Goal: Navigation & Orientation: Find specific page/section

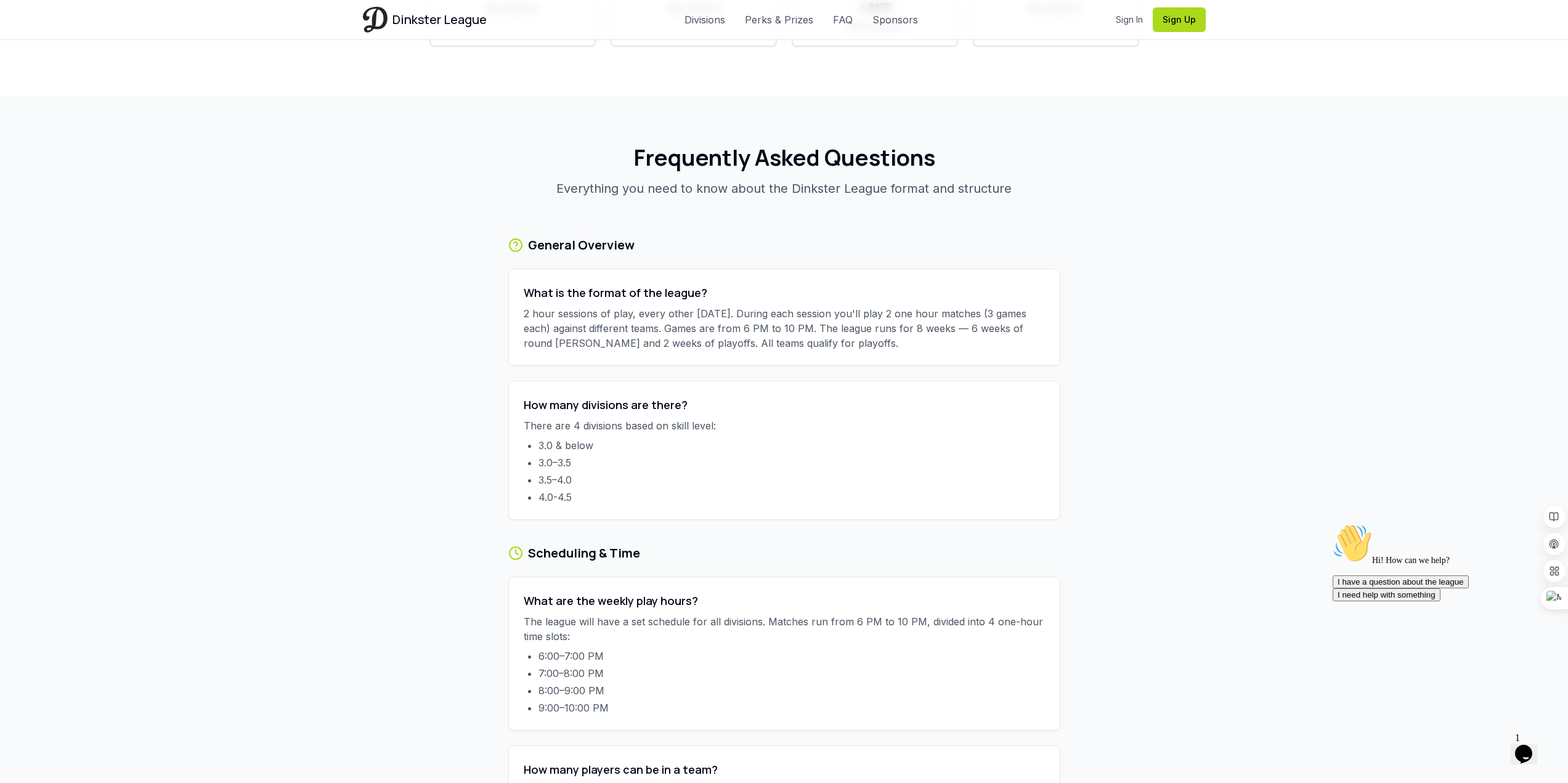
scroll to position [2279, 0]
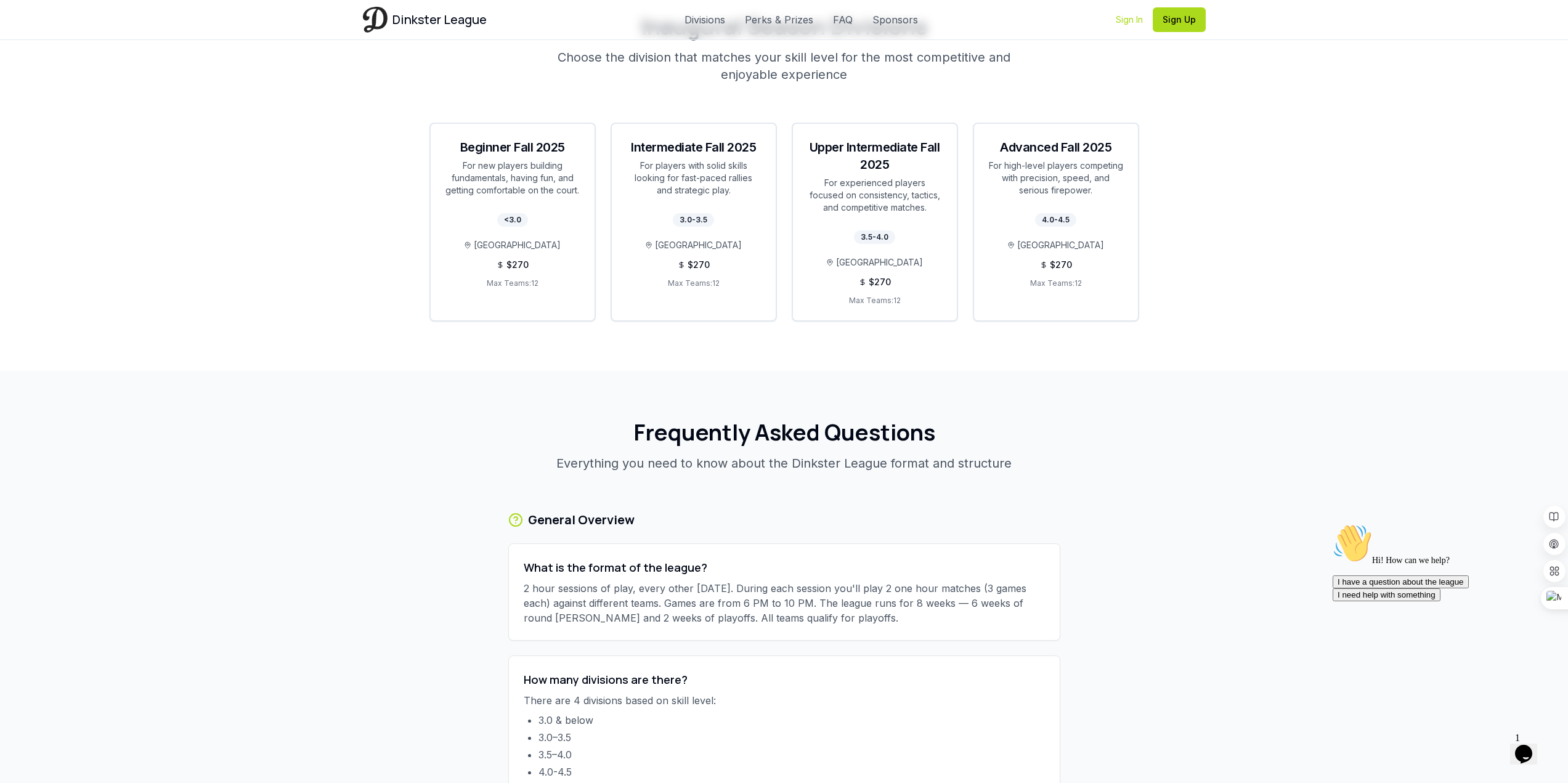
click at [1120, 21] on link "Sign In" at bounding box center [1129, 20] width 27 height 13
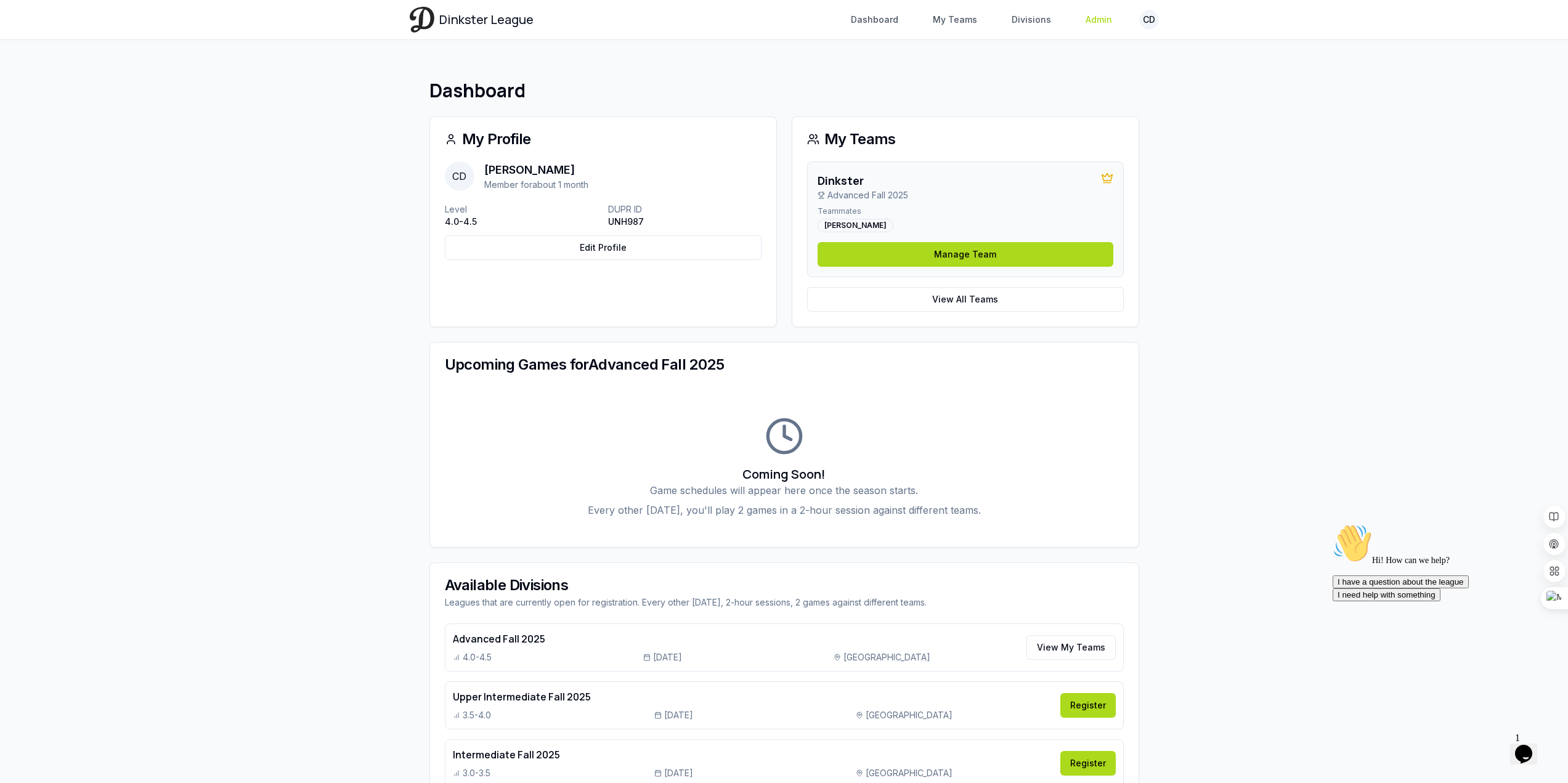
click at [1092, 13] on link "Admin" at bounding box center [1099, 20] width 42 height 22
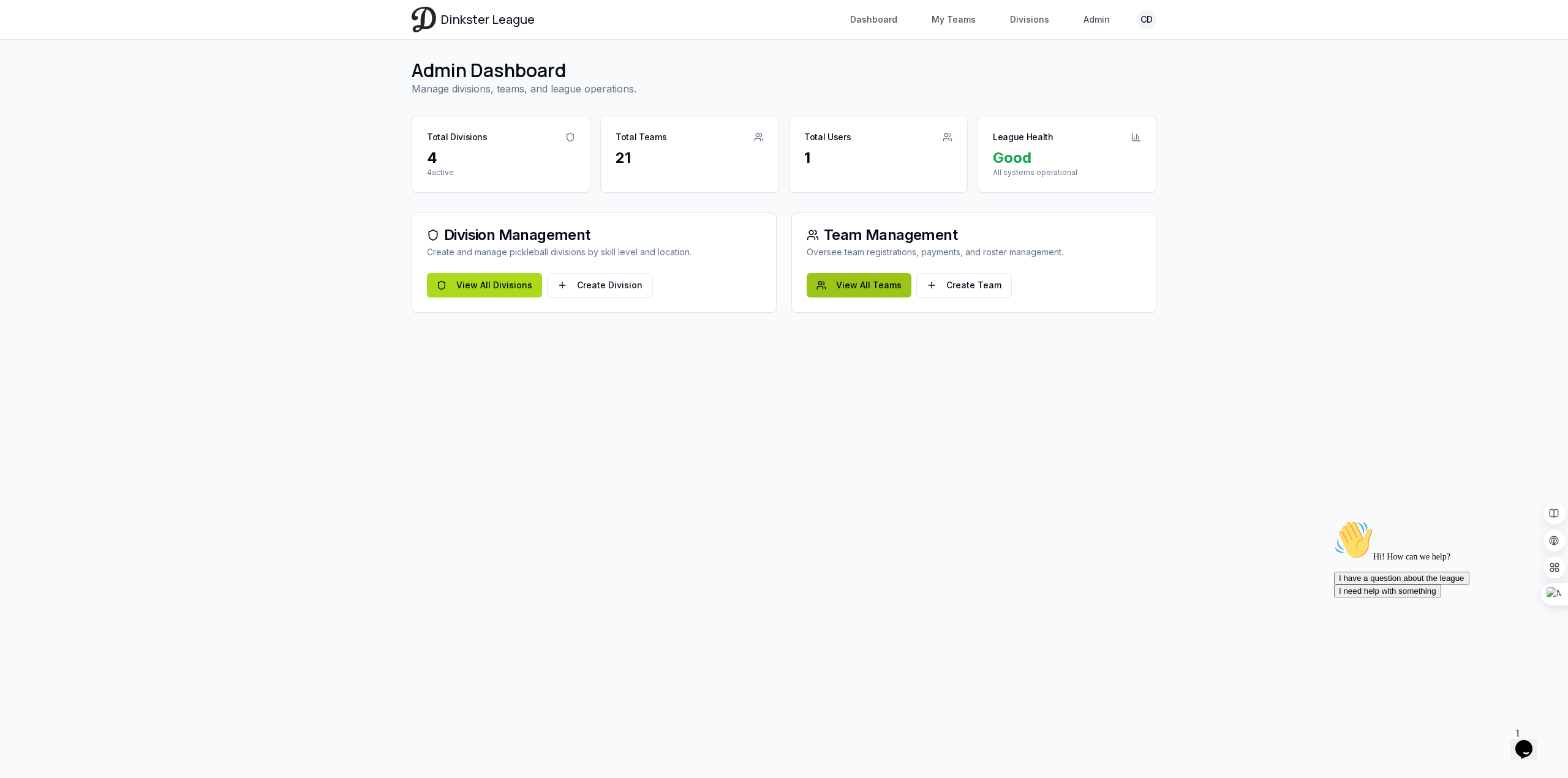
click at [839, 287] on link "View All Teams" at bounding box center [859, 285] width 105 height 24
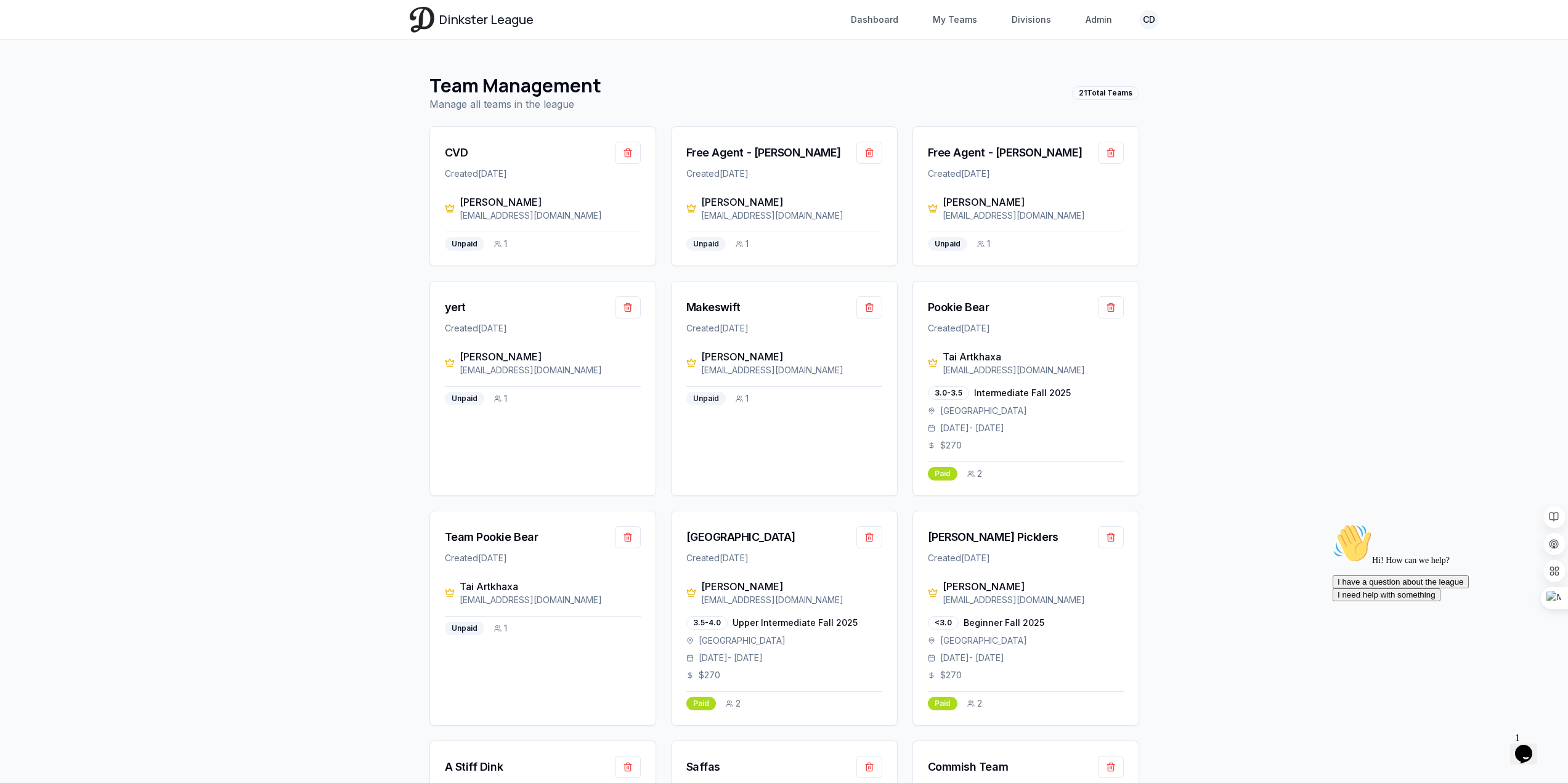
click at [429, 11] on img at bounding box center [421, 20] width 25 height 25
